Goal: Task Accomplishment & Management: Use online tool/utility

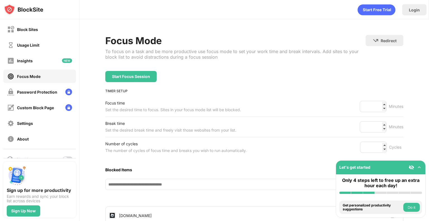
scroll to position [24, 0]
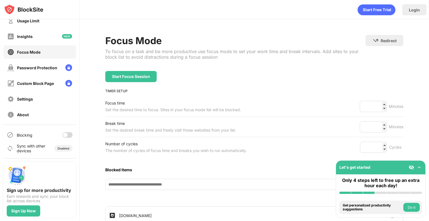
click at [63, 133] on div at bounding box center [65, 135] width 4 height 4
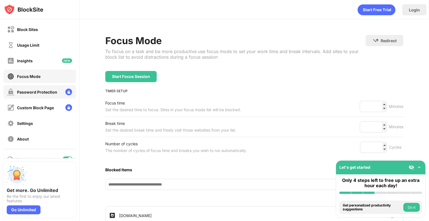
scroll to position [24, 0]
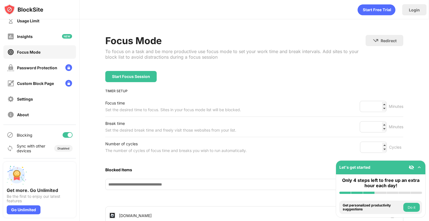
drag, startPoint x: 61, startPoint y: 135, endPoint x: 72, endPoint y: 20, distance: 115.2
click at [62, 135] on div at bounding box center [67, 135] width 10 height 6
click at [63, 136] on div at bounding box center [67, 135] width 10 height 6
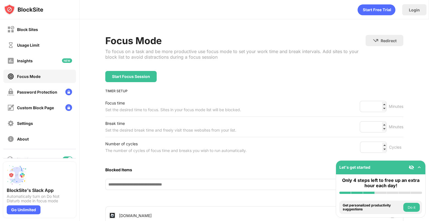
click at [62, 158] on div "BlockSite's Slack App Automatically turn on Do Not Disturb mode in focus mode G…" at bounding box center [39, 189] width 79 height 63
click at [62, 156] on div at bounding box center [67, 159] width 10 height 6
